Goal: Task Accomplishment & Management: Manage account settings

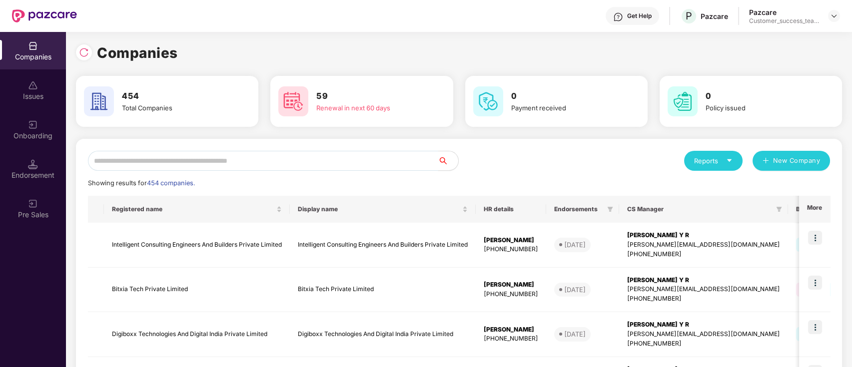
click at [360, 169] on input "text" at bounding box center [263, 161] width 350 height 20
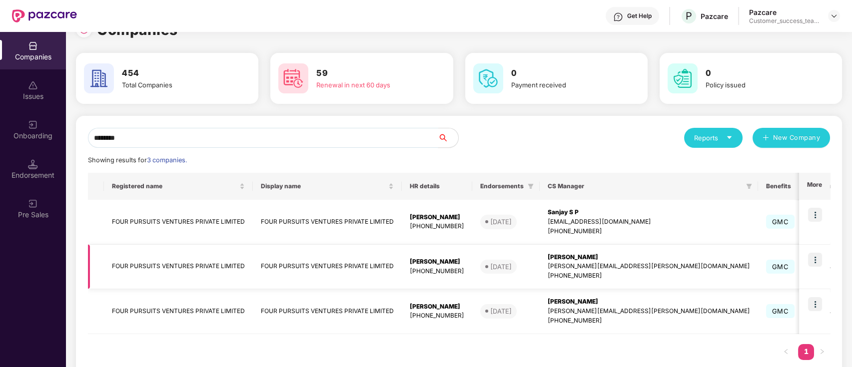
scroll to position [45, 0]
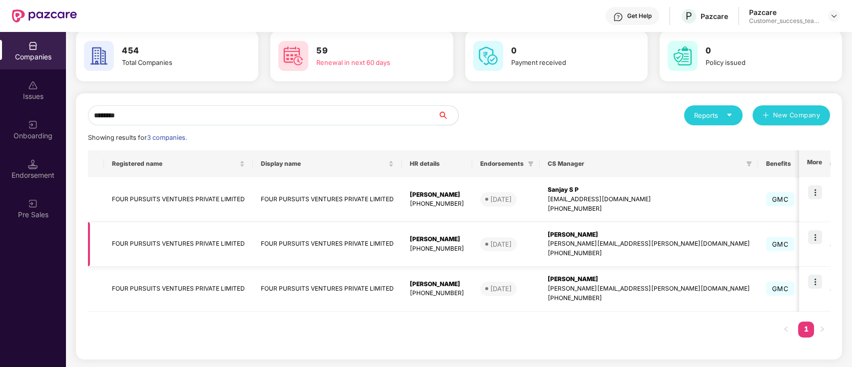
type input "********"
click at [812, 242] on img at bounding box center [815, 237] width 14 height 14
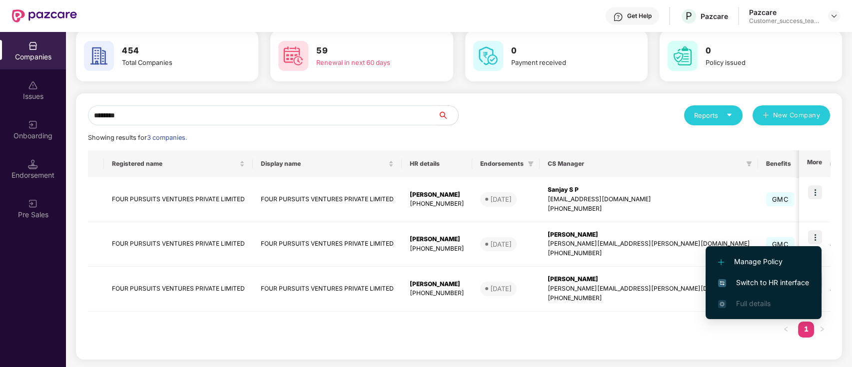
click at [769, 288] on li "Switch to HR interface" at bounding box center [763, 282] width 116 height 21
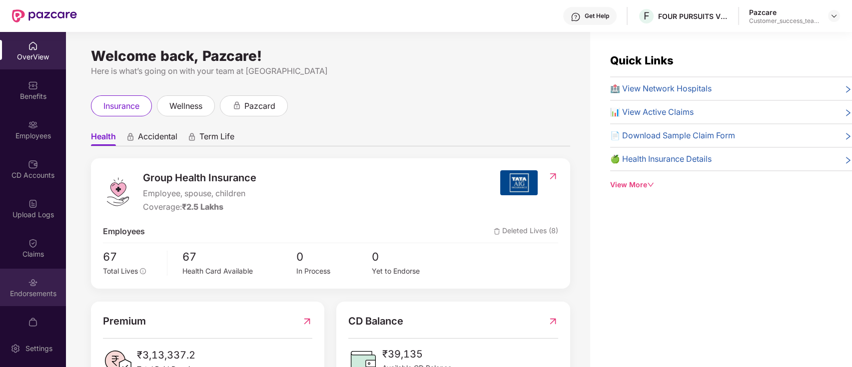
click at [44, 293] on div "Endorsements" at bounding box center [33, 294] width 66 height 10
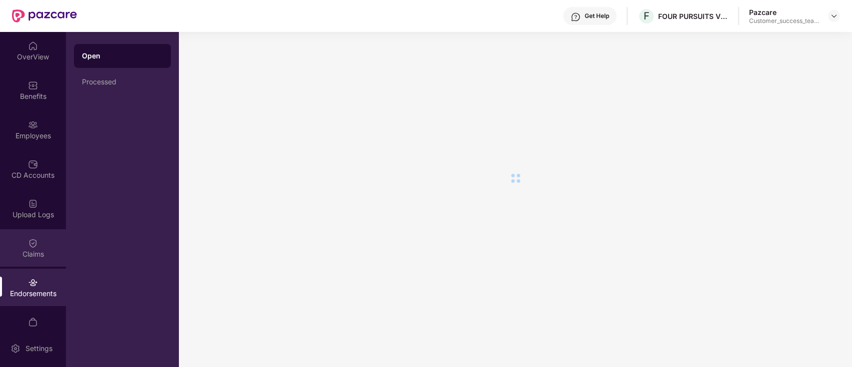
click at [43, 259] on div "Claims" at bounding box center [33, 247] width 66 height 37
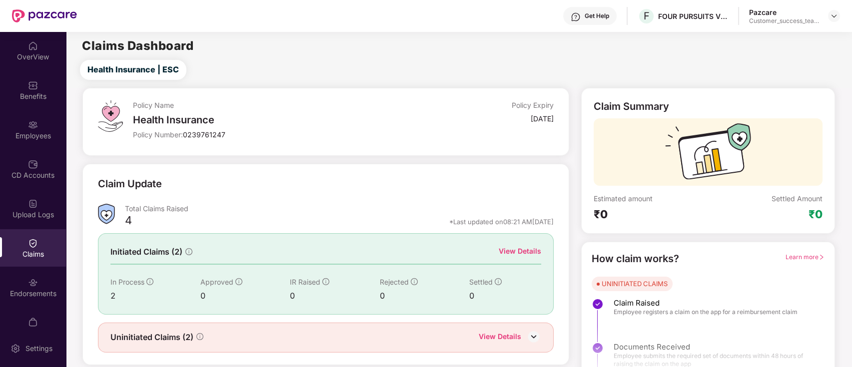
click at [529, 250] on div "View Details" at bounding box center [519, 251] width 42 height 11
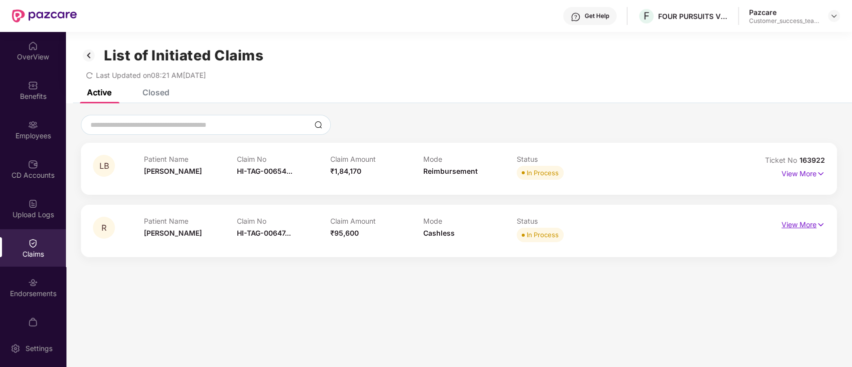
click at [801, 229] on p "View More" at bounding box center [802, 223] width 43 height 13
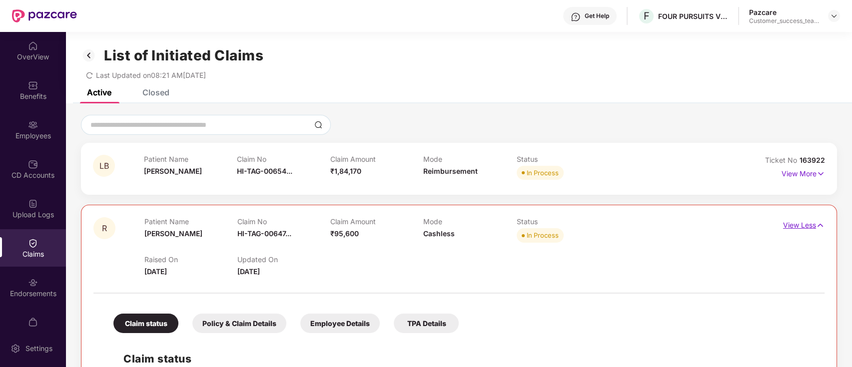
click at [801, 229] on p "View Less" at bounding box center [803, 223] width 41 height 13
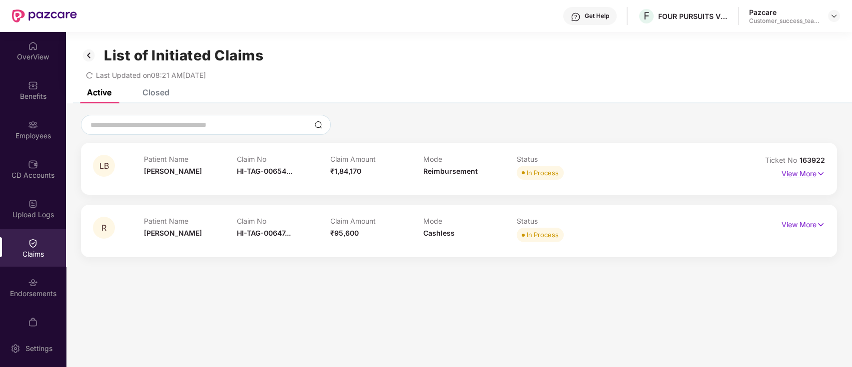
click at [811, 174] on p "View More" at bounding box center [802, 172] width 43 height 13
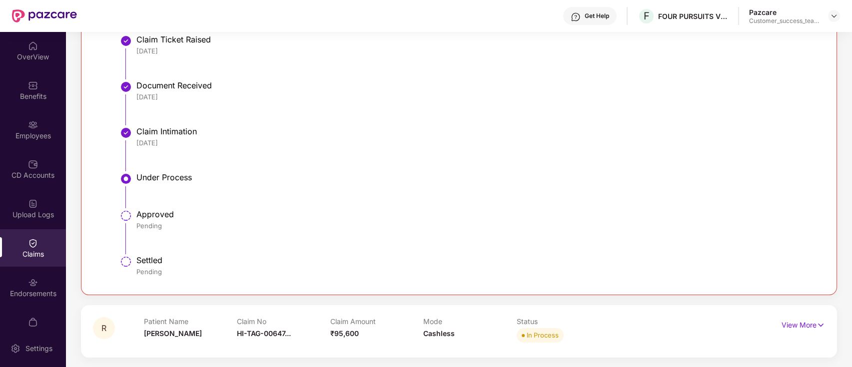
scroll to position [10, 0]
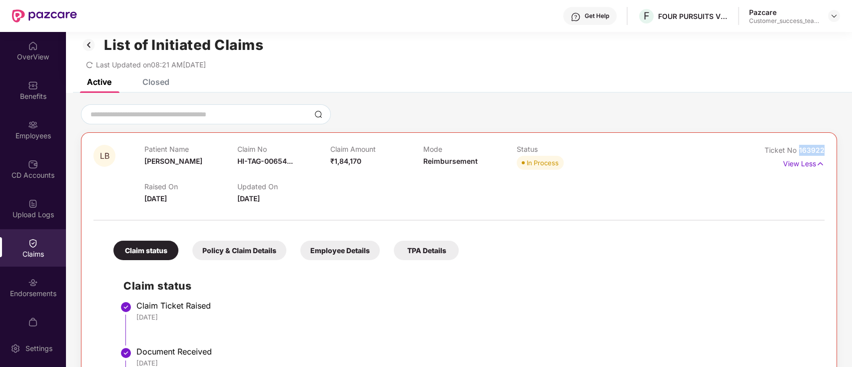
drag, startPoint x: 797, startPoint y: 150, endPoint x: 826, endPoint y: 149, distance: 29.0
click at [826, 149] on div "LB Patient Name [PERSON_NAME] Claim No HI-TAG-00654... Claim Amount ₹1,84,170 M…" at bounding box center [459, 346] width 756 height 429
copy span "163922"
